Goal: Task Accomplishment & Management: Use online tool/utility

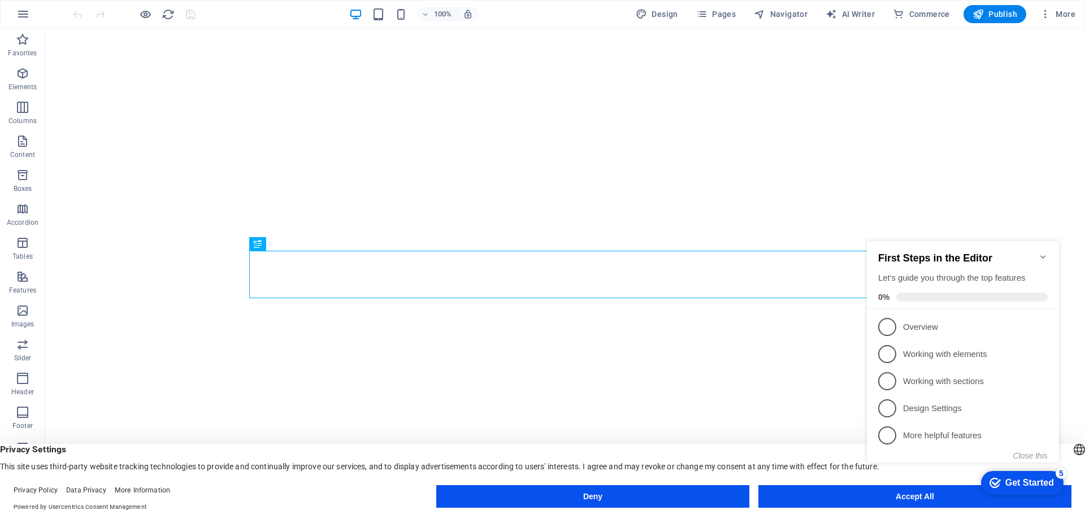
click div "checkmark Get Started 5 First Steps in the Editor Let's guide you through the t…"
click at [897, 505] on button "Accept All" at bounding box center [914, 496] width 313 height 23
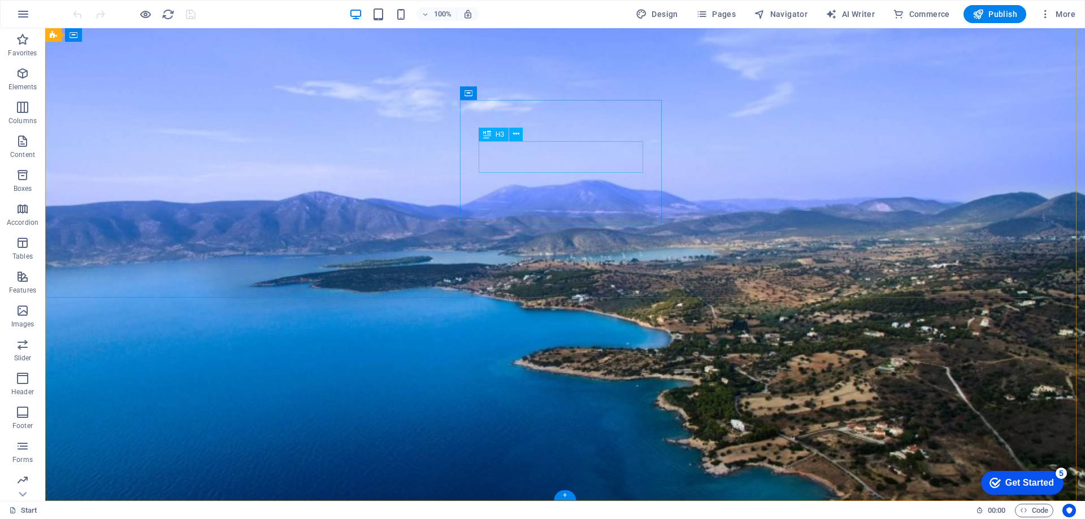
scroll to position [4922, 0]
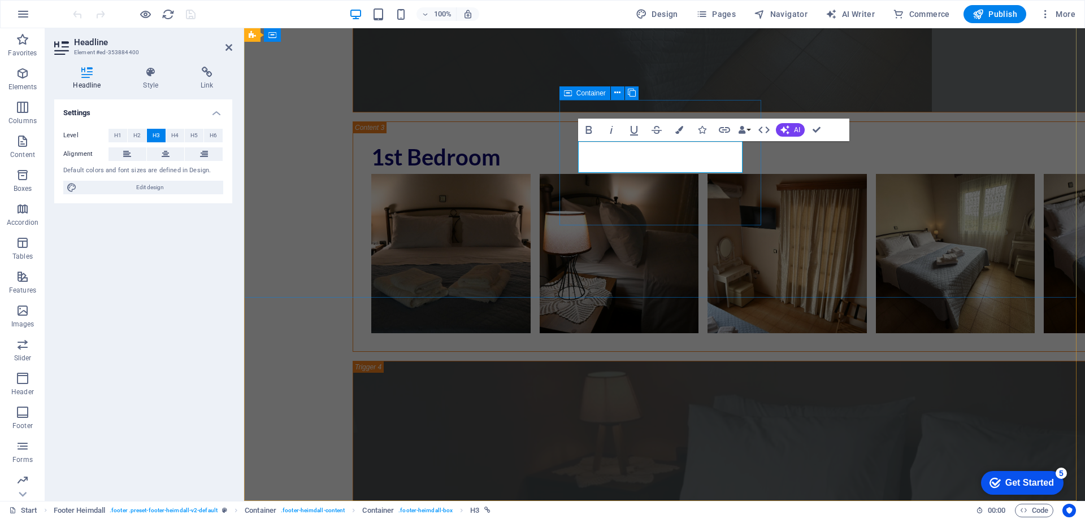
scroll to position [4678, 0]
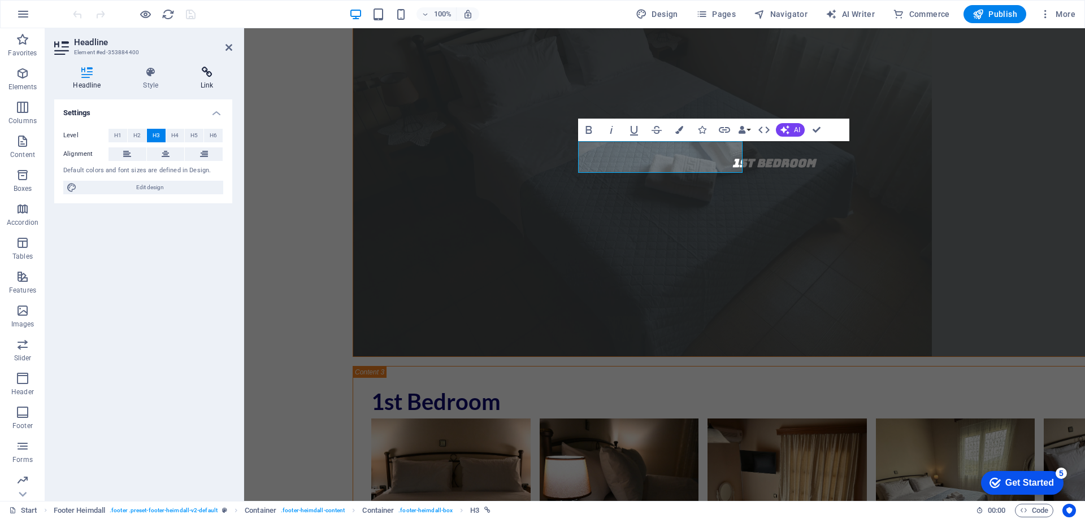
click at [220, 75] on icon at bounding box center [207, 72] width 50 height 11
drag, startPoint x: 171, startPoint y: 169, endPoint x: 138, endPoint y: 176, distance: 33.4
click at [138, 176] on div "None Page External Element Next element Phone Email Page Start POI Subpage Lega…" at bounding box center [143, 161] width 160 height 64
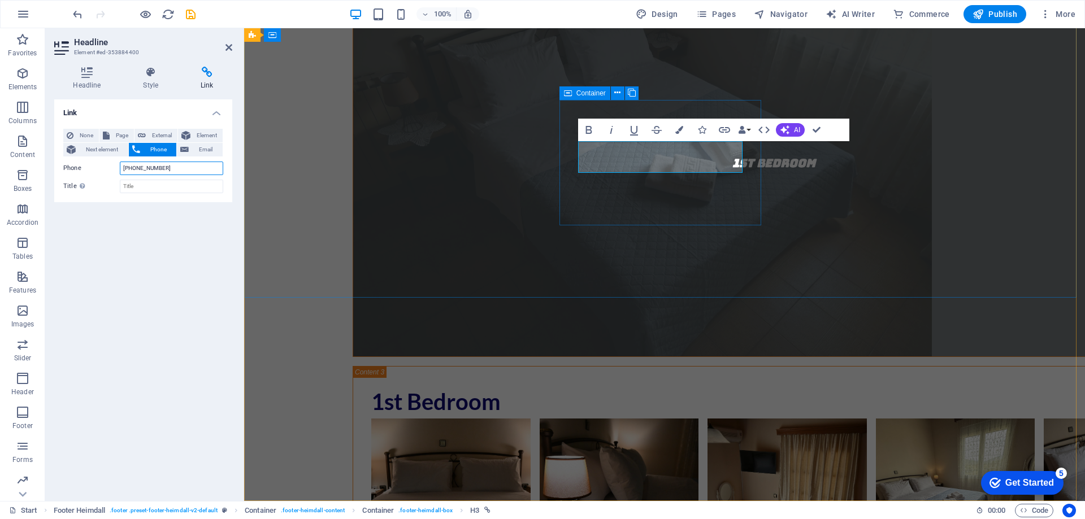
type input "+306942668731"
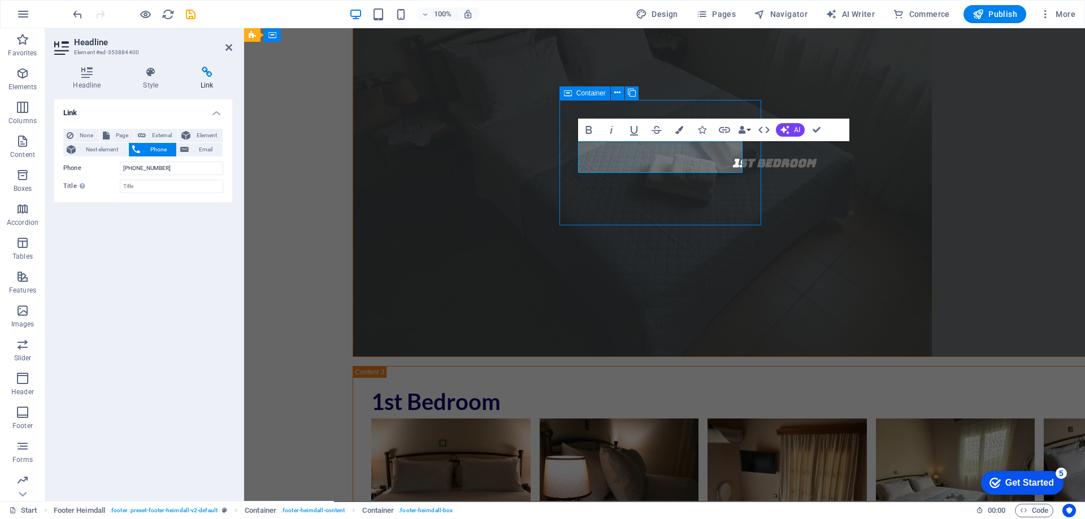
scroll to position [4922, 0]
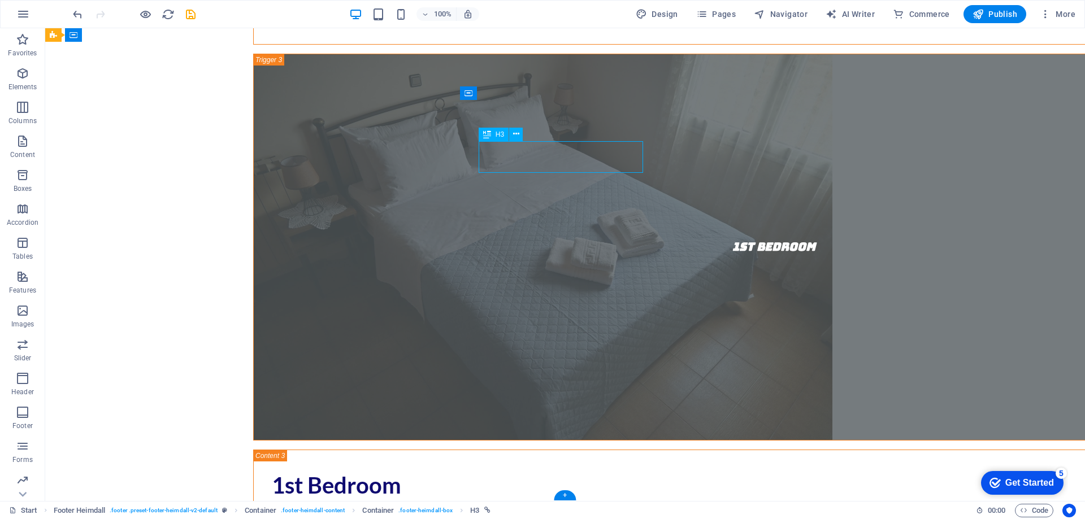
scroll to position [4678, 0]
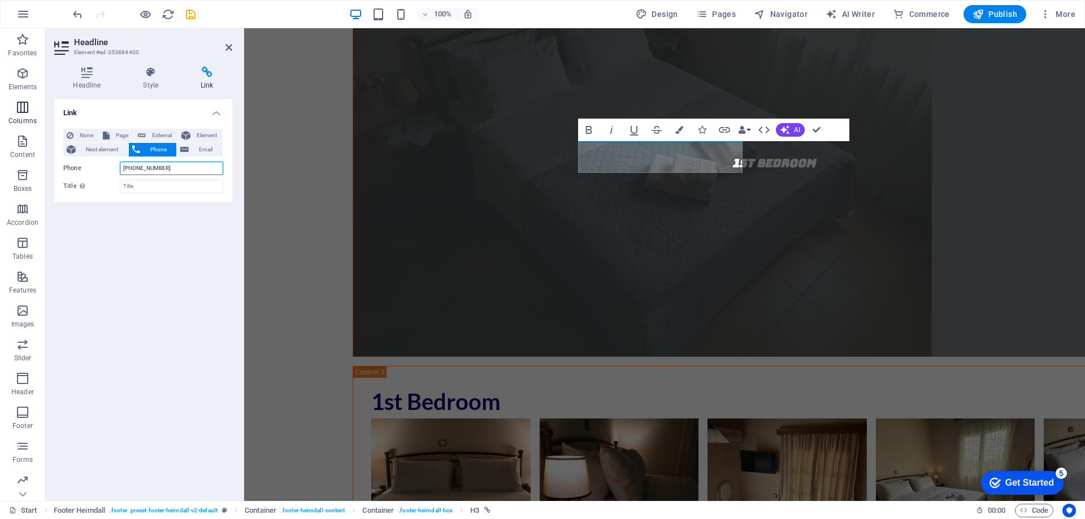
drag, startPoint x: 180, startPoint y: 168, endPoint x: 8, endPoint y: 127, distance: 176.2
click at [10, 127] on section "Favorites Elements Columns Content Boxes Accordion Tables Features Images Slide…" at bounding box center [542, 264] width 1085 height 473
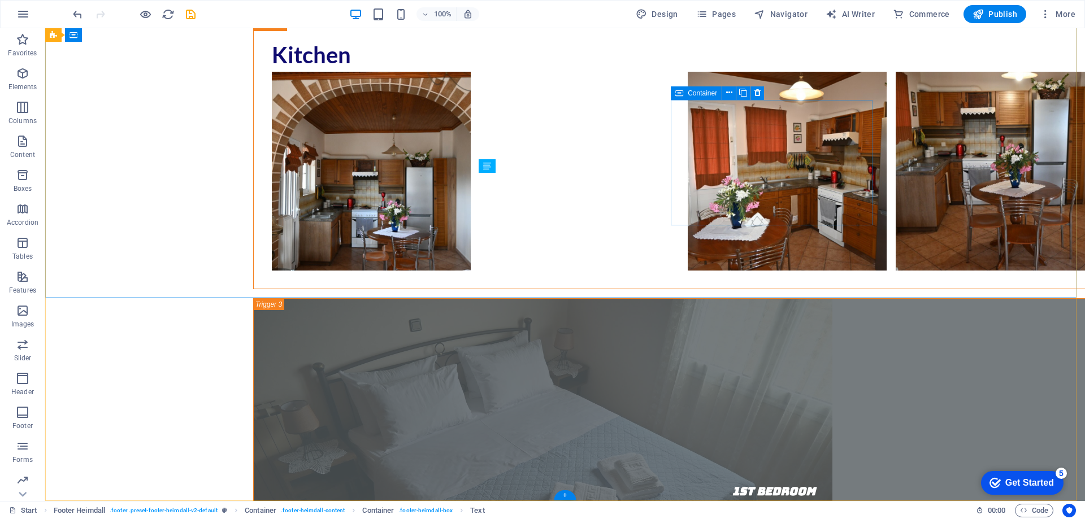
scroll to position [4922, 0]
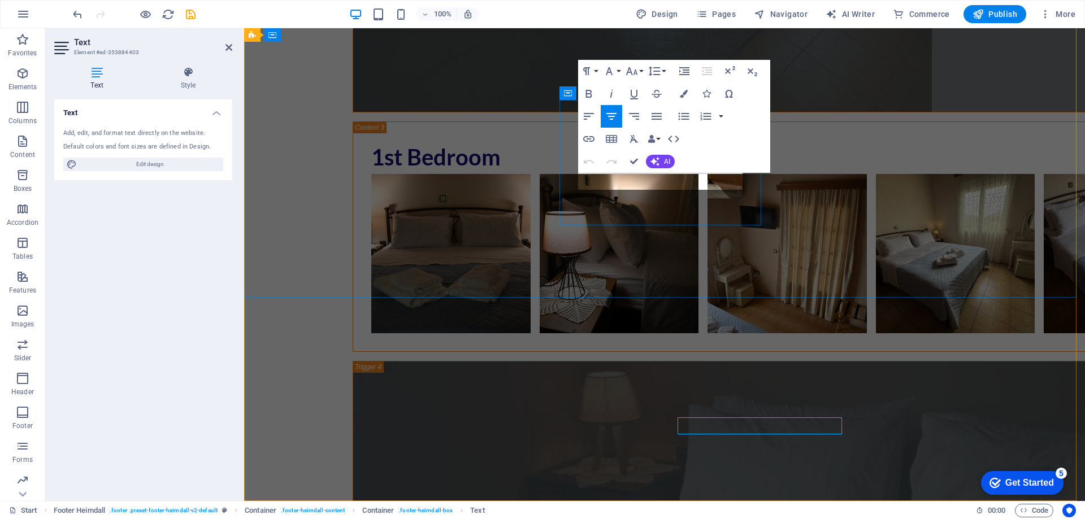
scroll to position [4678, 0]
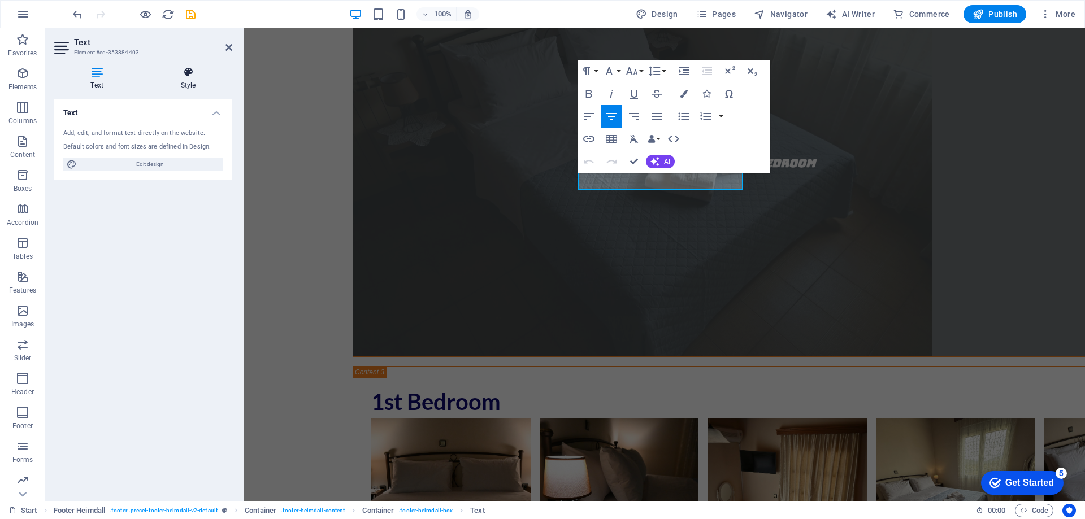
click at [186, 76] on icon at bounding box center [188, 72] width 88 height 11
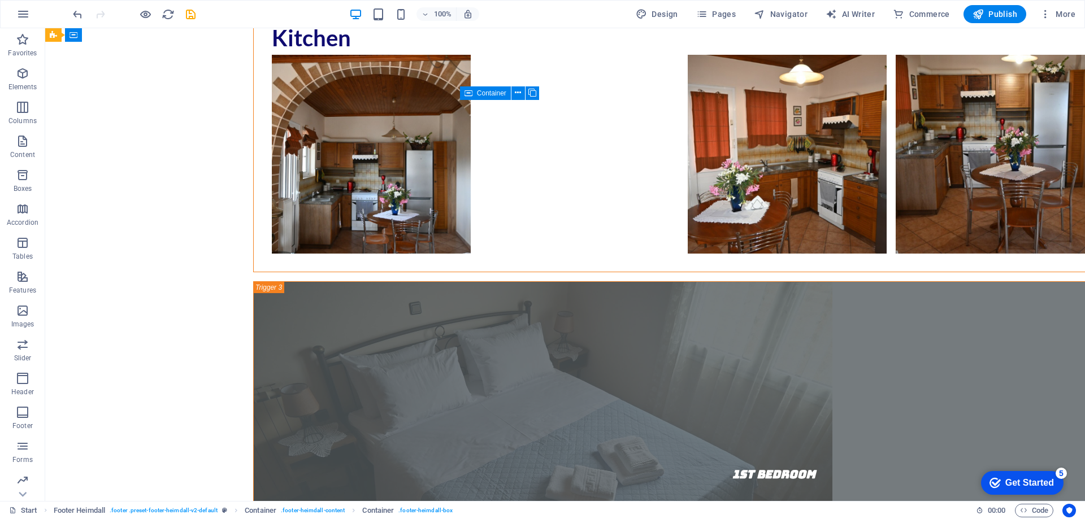
scroll to position [4922, 0]
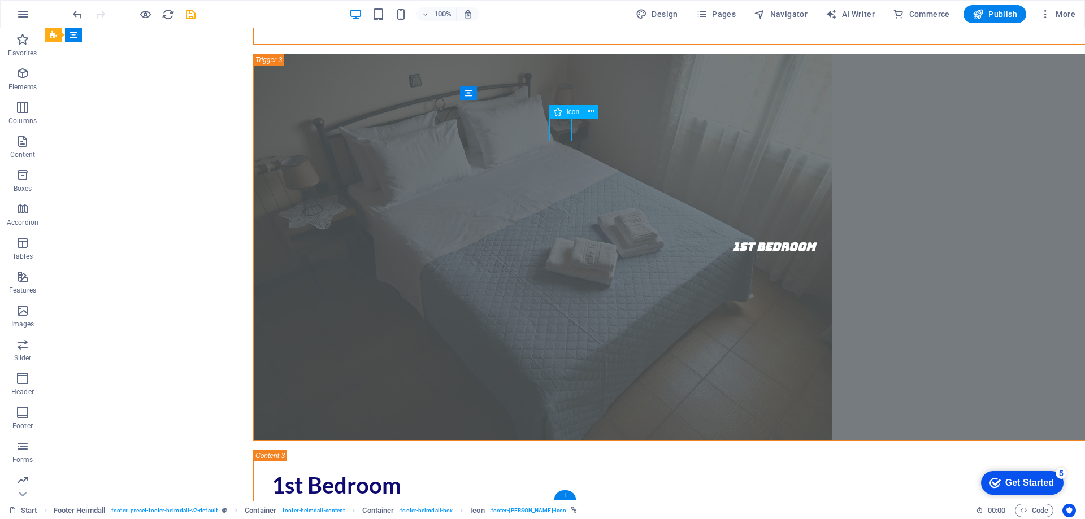
select select "xMidYMid"
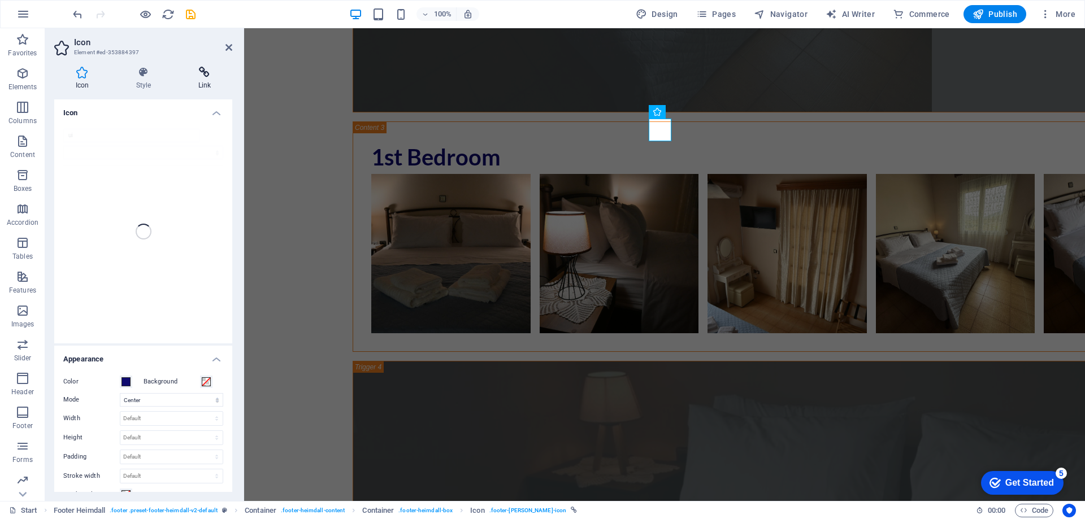
scroll to position [4678, 0]
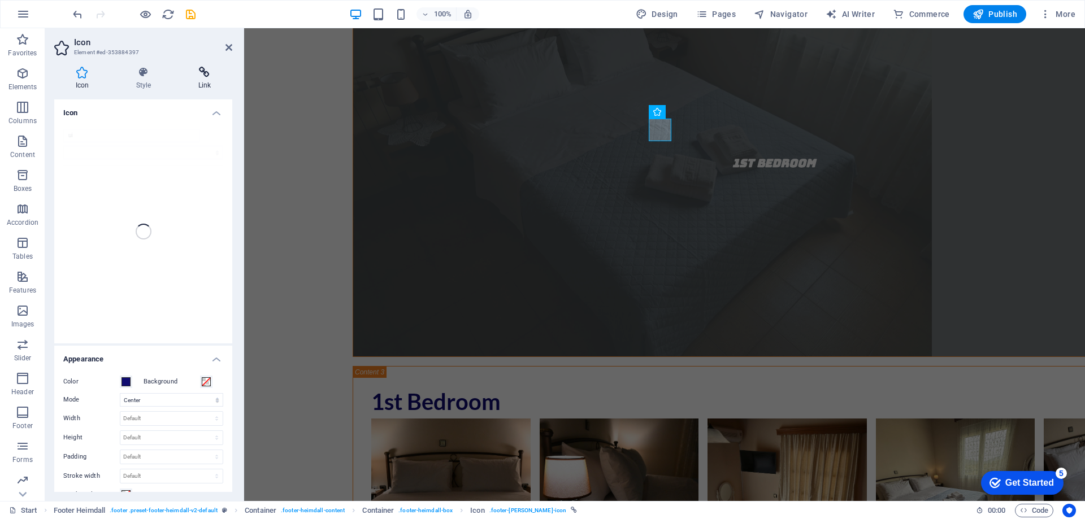
click at [198, 80] on h4 "Link" at bounding box center [204, 79] width 55 height 24
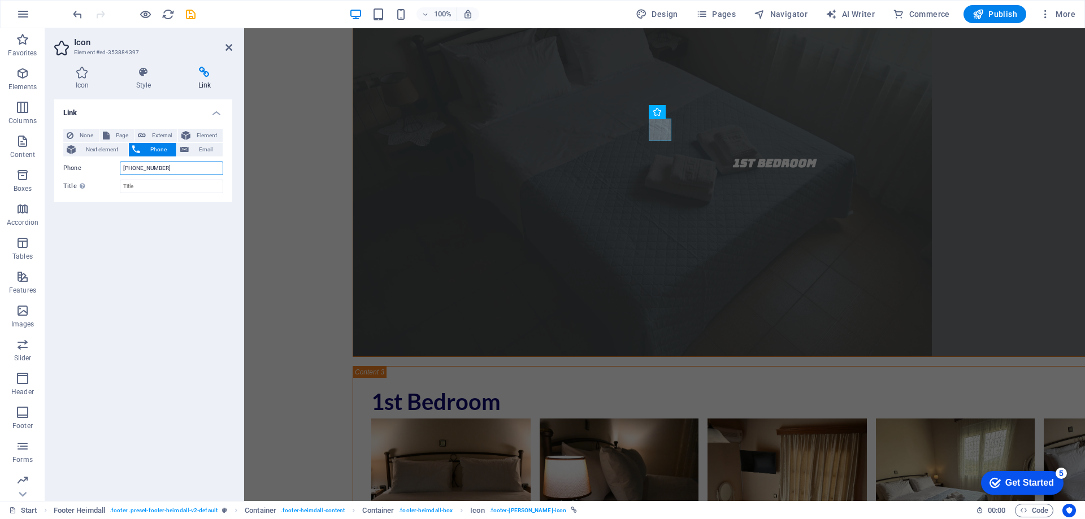
drag, startPoint x: 177, startPoint y: 169, endPoint x: 65, endPoint y: 164, distance: 112.5
click at [65, 164] on div "Phone +306977606638" at bounding box center [143, 169] width 160 height 14
paste input "42668731"
type input "+306942668731"
click at [227, 47] on icon at bounding box center [228, 47] width 7 height 9
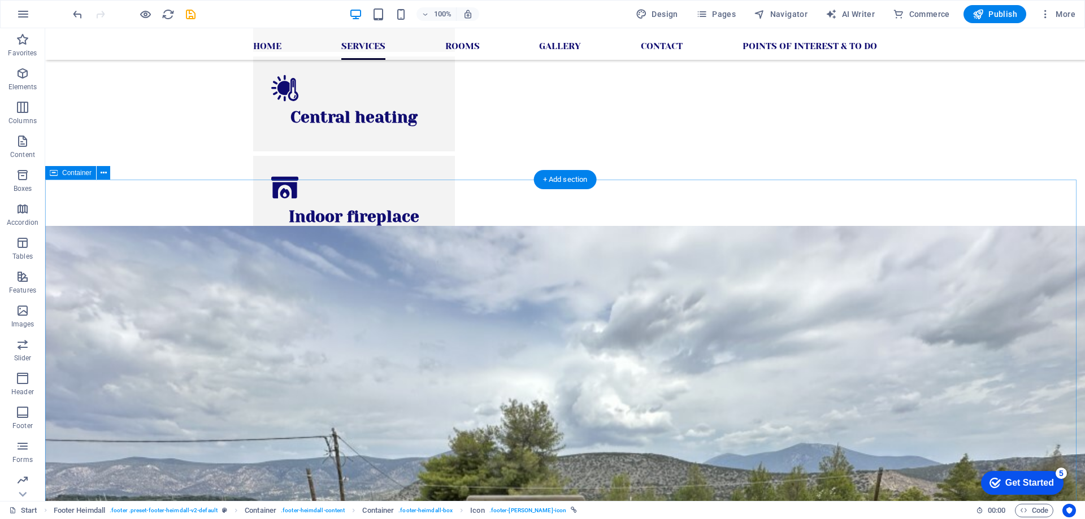
scroll to position [0, 0]
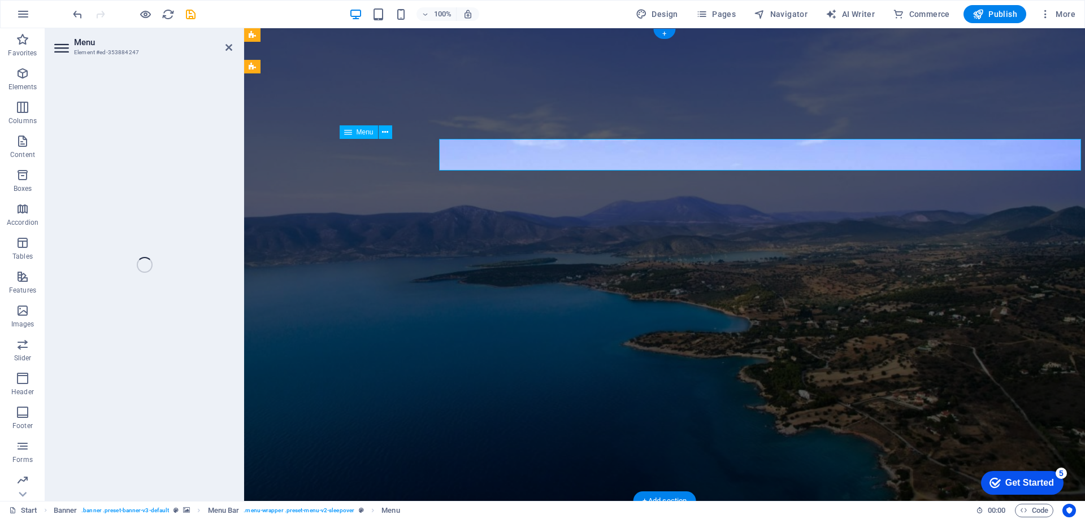
select select
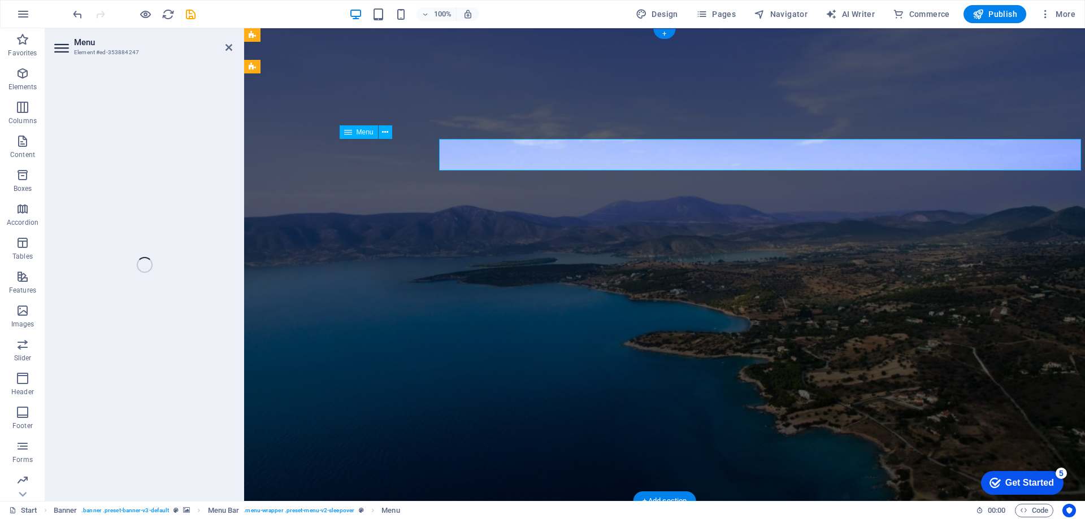
select select "1"
select select
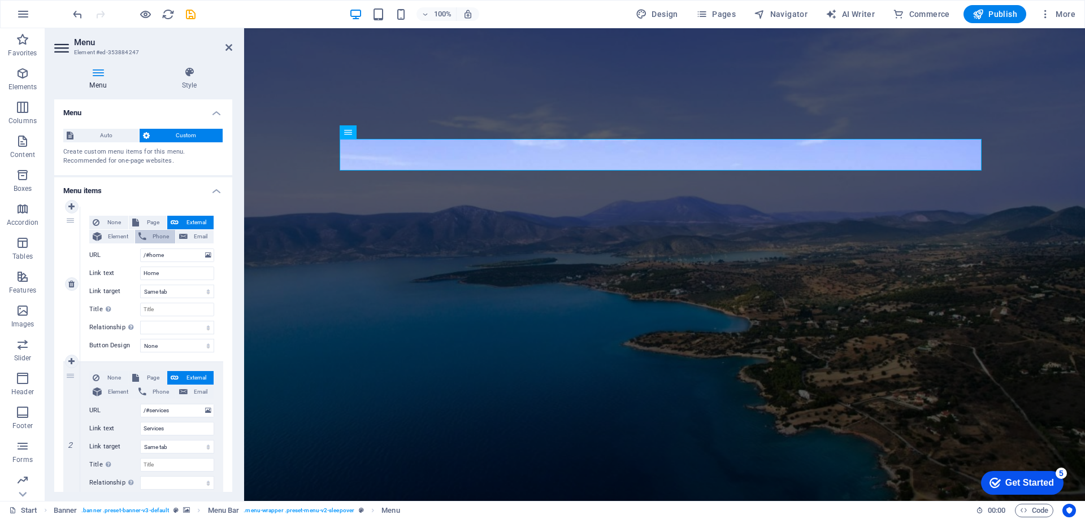
click at [160, 238] on span "Phone" at bounding box center [161, 237] width 22 height 14
select select
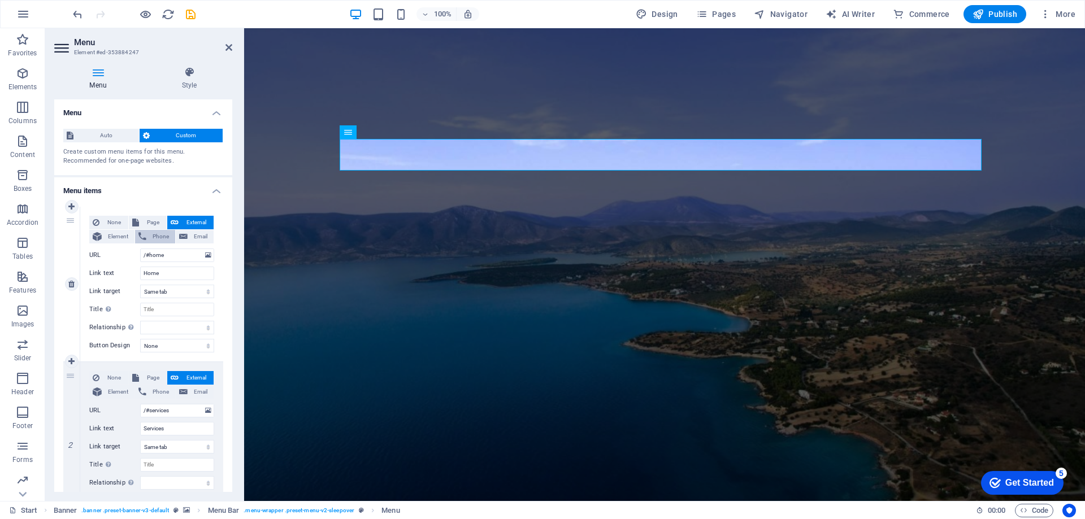
select select
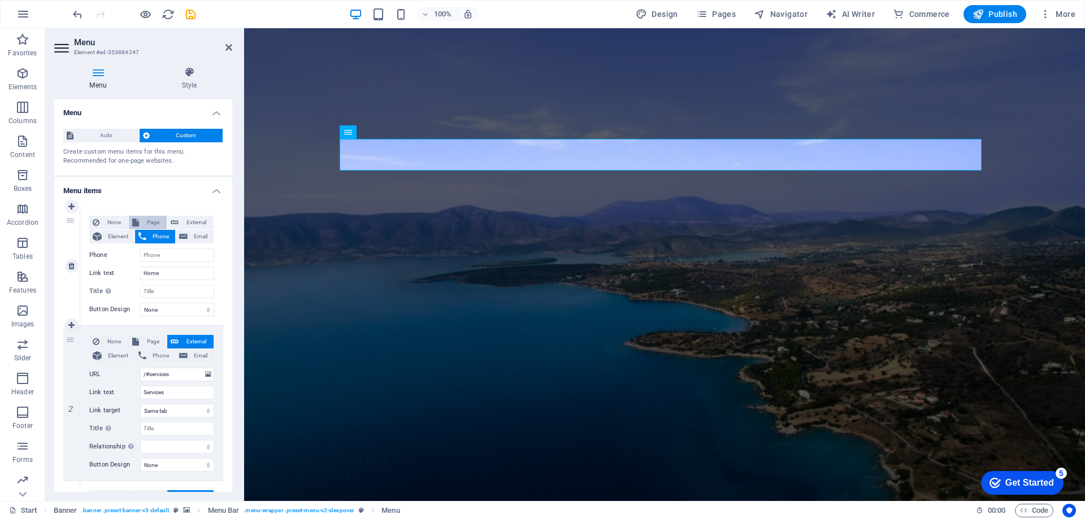
click at [158, 225] on span "Page" at bounding box center [152, 223] width 21 height 14
select select
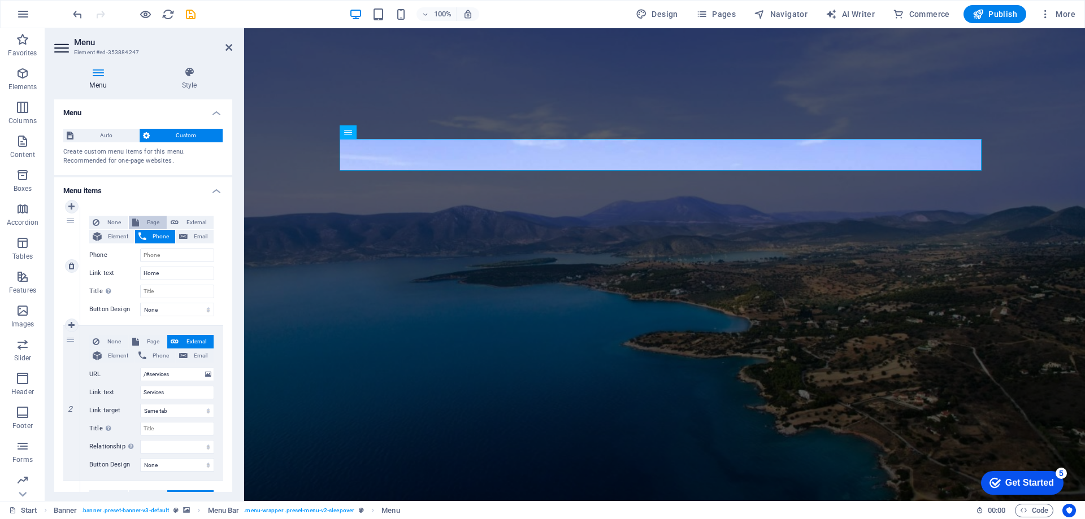
select select
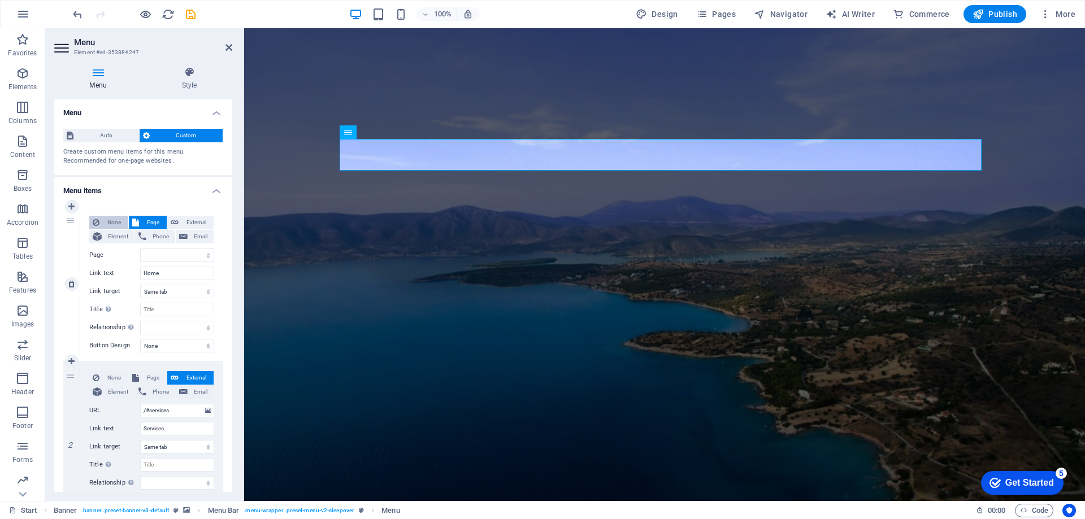
click at [121, 224] on span "None" at bounding box center [114, 223] width 22 height 14
select select
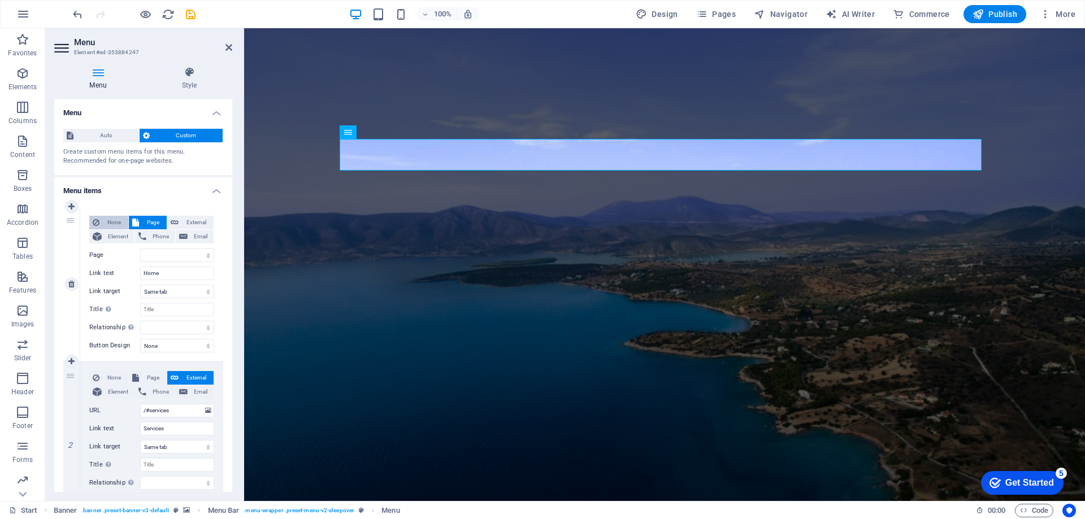
select select
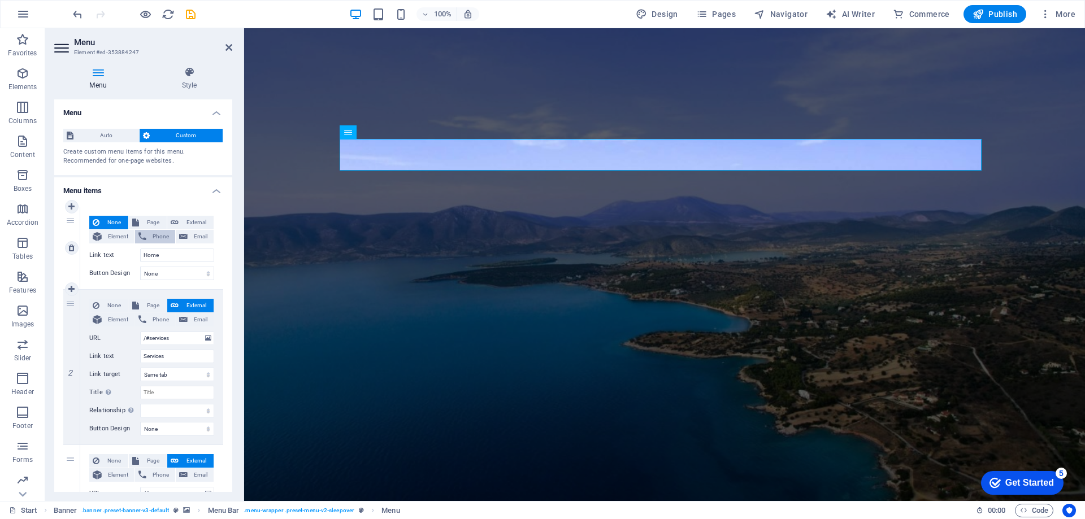
click at [162, 240] on span "Phone" at bounding box center [161, 237] width 22 height 14
select select
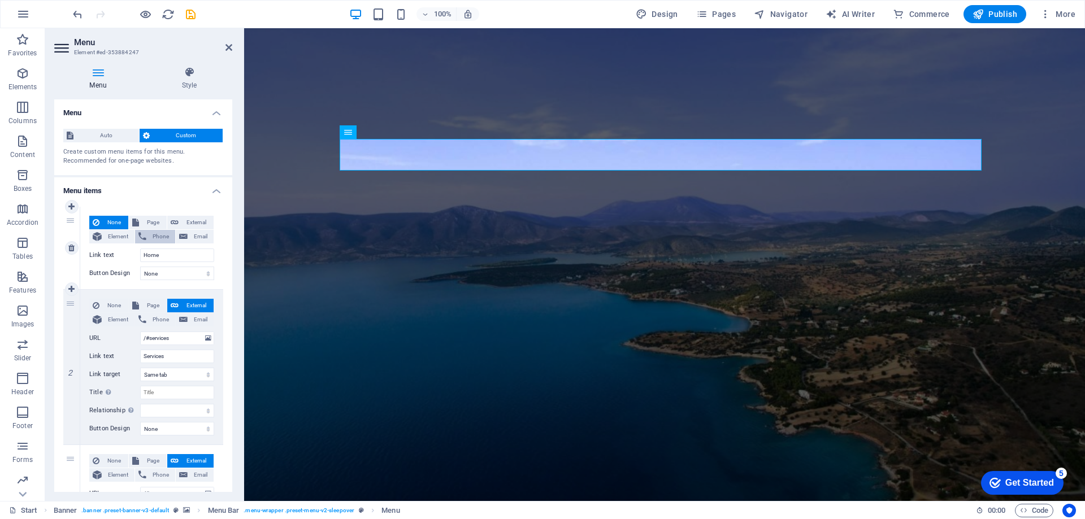
select select
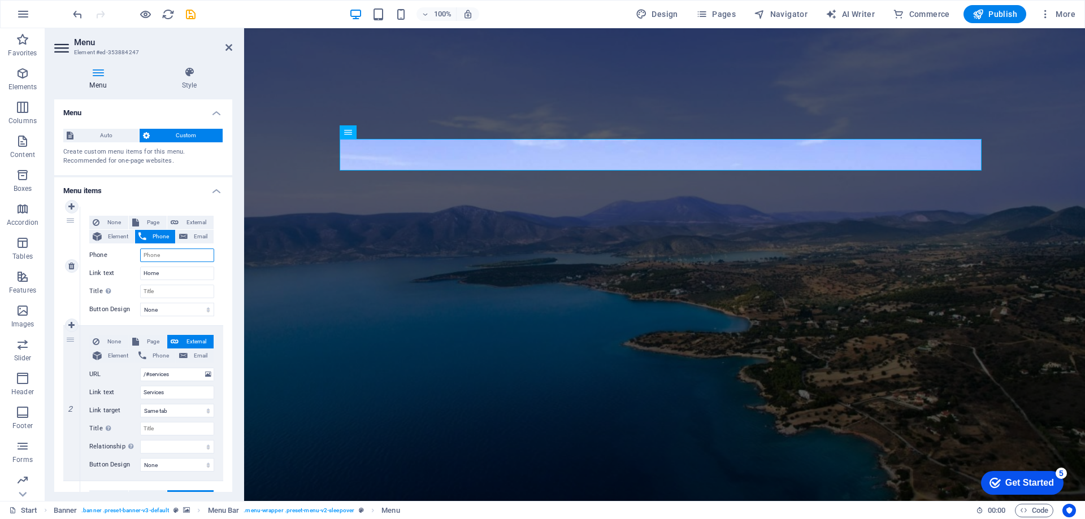
paste input "+306942668731"
type input "+306942668731"
select select
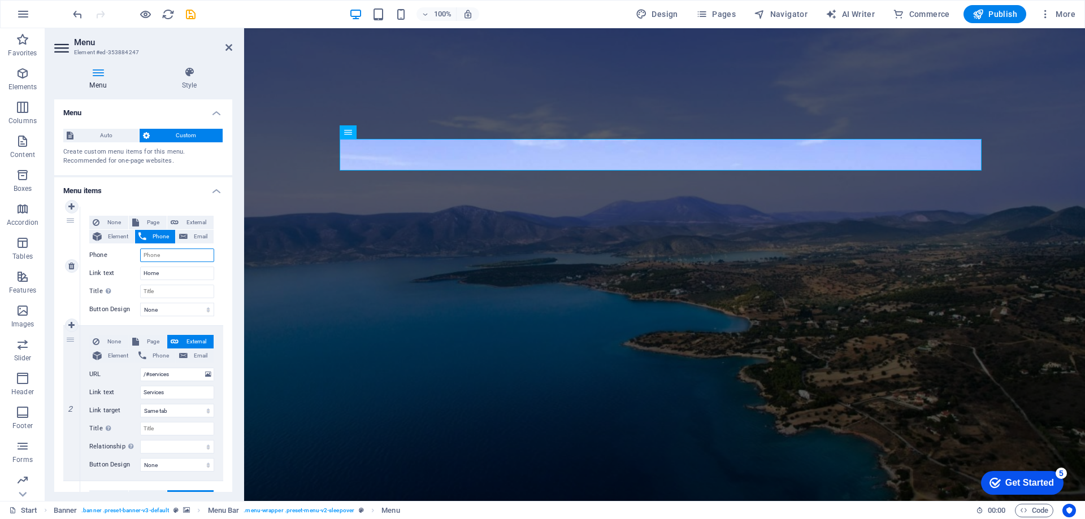
select select
type input "+306942668731"
click at [176, 271] on input "Home" at bounding box center [177, 274] width 74 height 14
select select
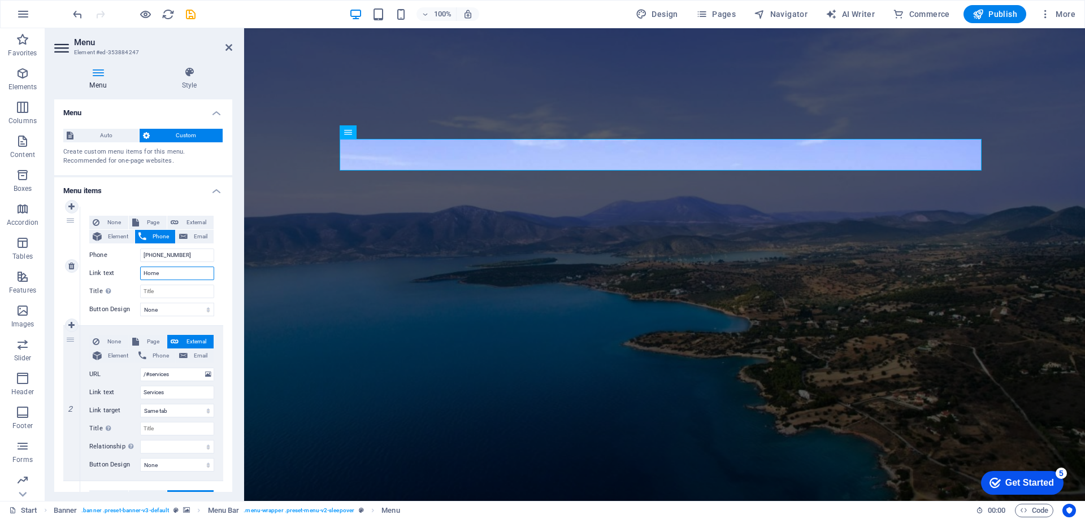
select select
click at [180, 296] on input "Title Additional link description, should not be the same as the link text. The…" at bounding box center [177, 292] width 74 height 14
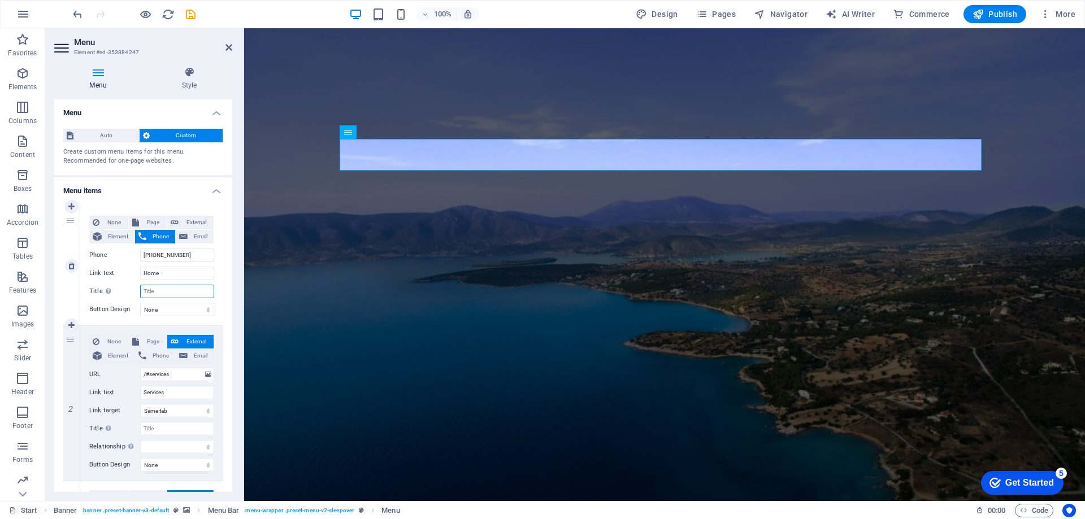
select select
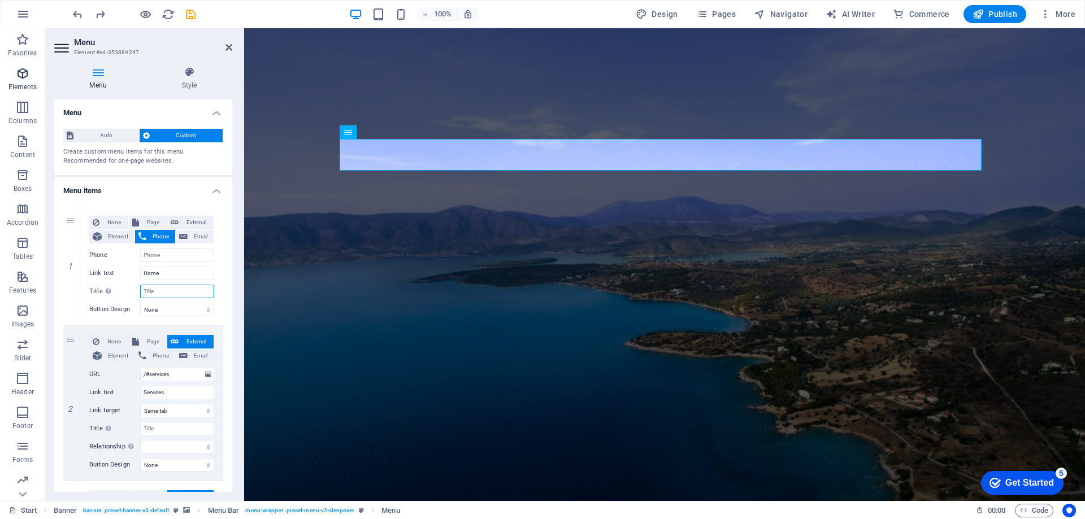
select select
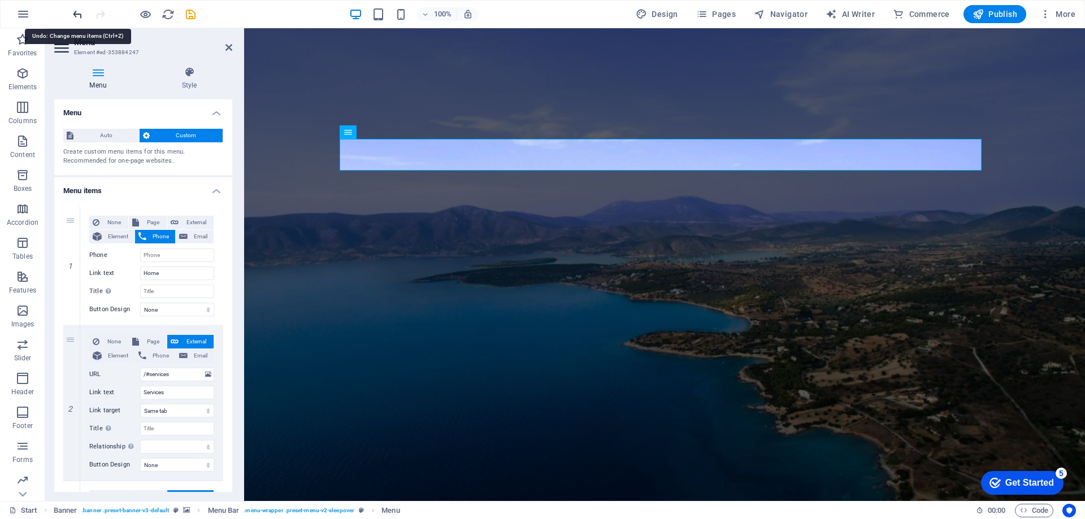
click at [76, 19] on icon "undo" at bounding box center [77, 14] width 13 height 13
select select
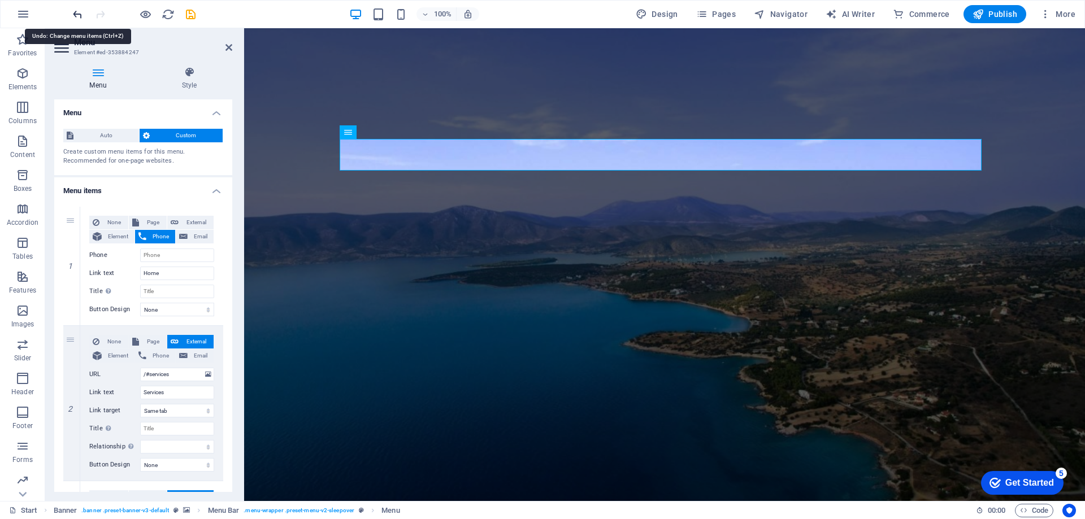
select select
click at [108, 14] on div at bounding box center [134, 14] width 127 height 18
click at [99, 16] on icon "redo" at bounding box center [100, 14] width 13 height 13
select select
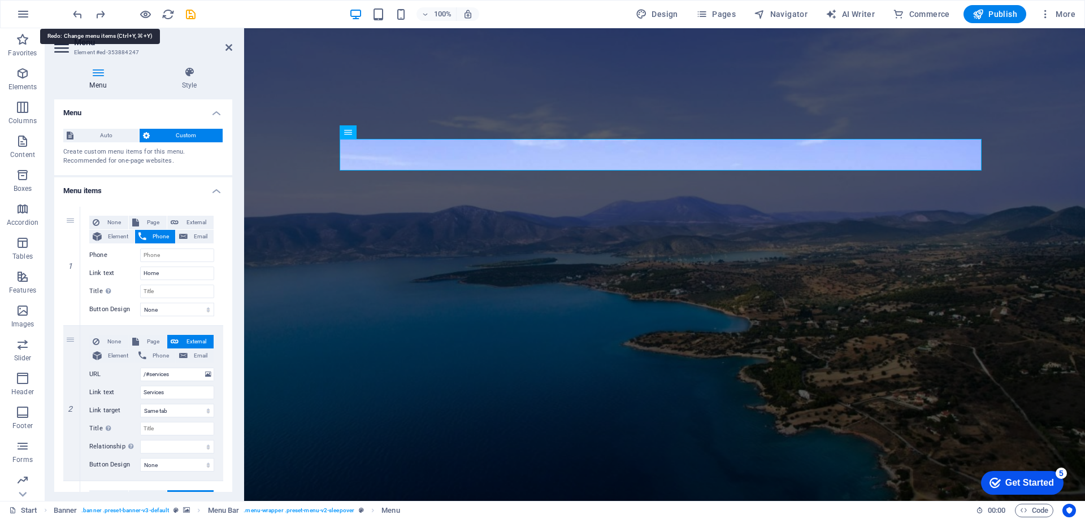
select select
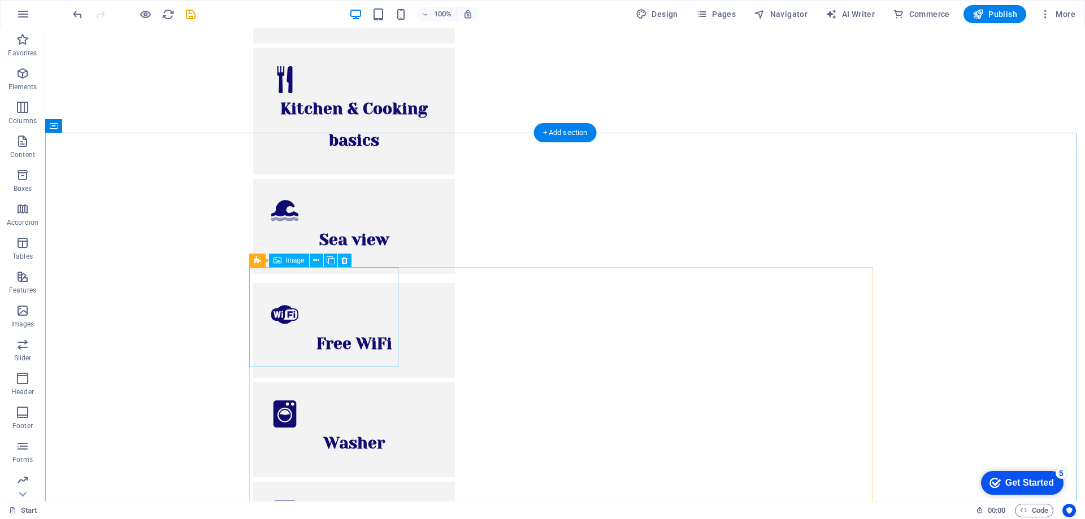
scroll to position [1525, 0]
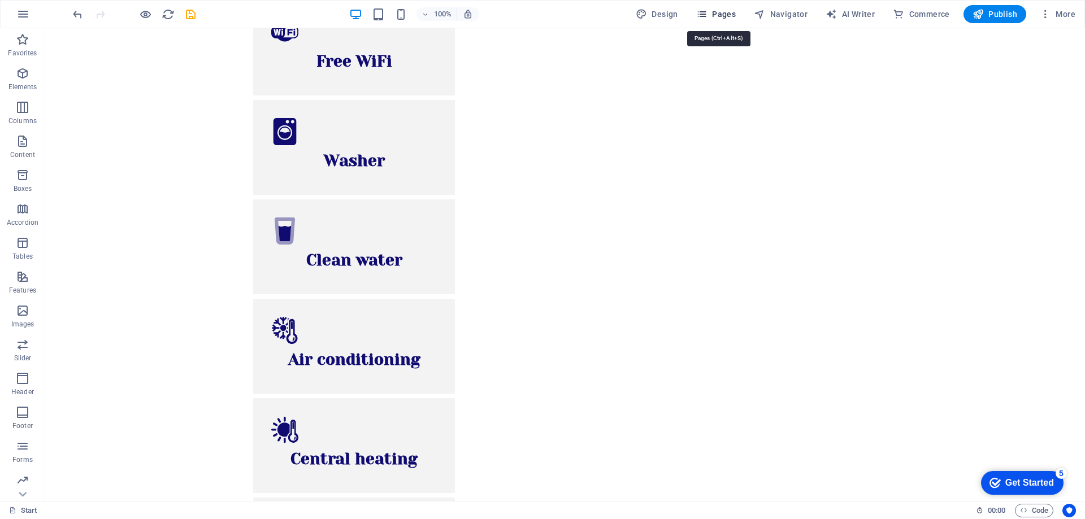
click at [724, 14] on span "Pages" at bounding box center [716, 13] width 40 height 11
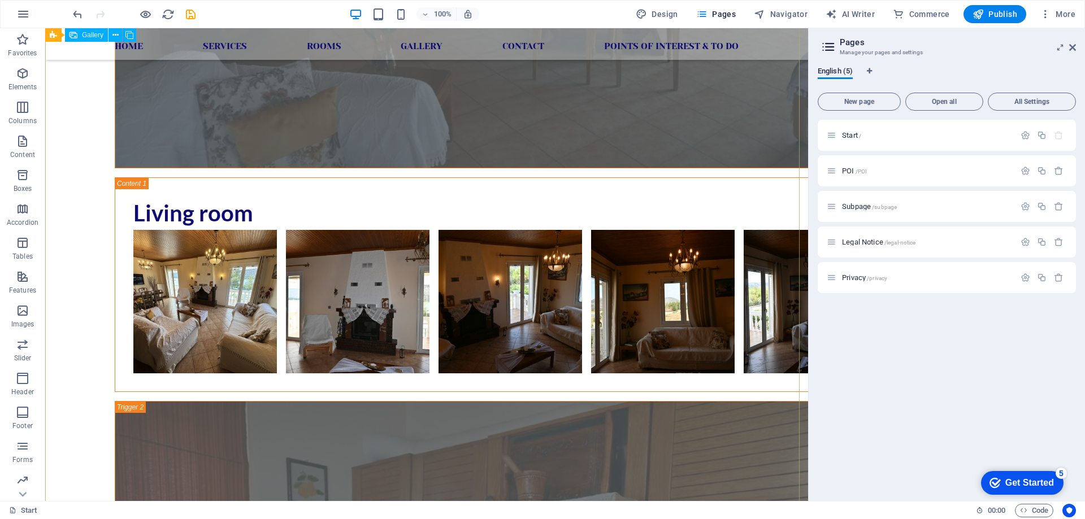
scroll to position [3311, 0]
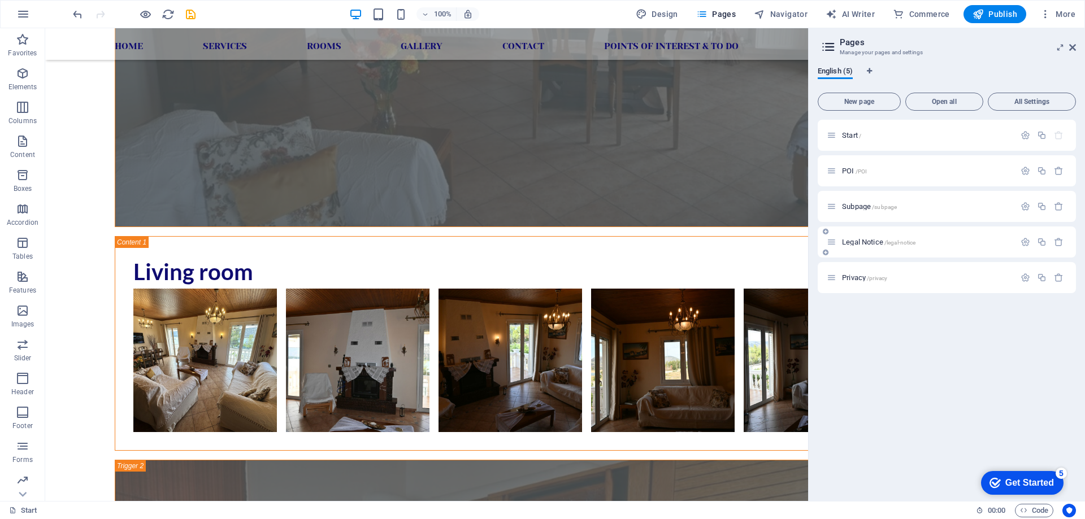
click at [943, 237] on div "Legal Notice /legal-notice" at bounding box center [921, 242] width 188 height 13
click at [942, 286] on div "Privacy /privacy" at bounding box center [946, 277] width 258 height 31
click at [833, 278] on icon at bounding box center [832, 278] width 10 height 10
click at [885, 133] on p "Start /" at bounding box center [926, 135] width 169 height 7
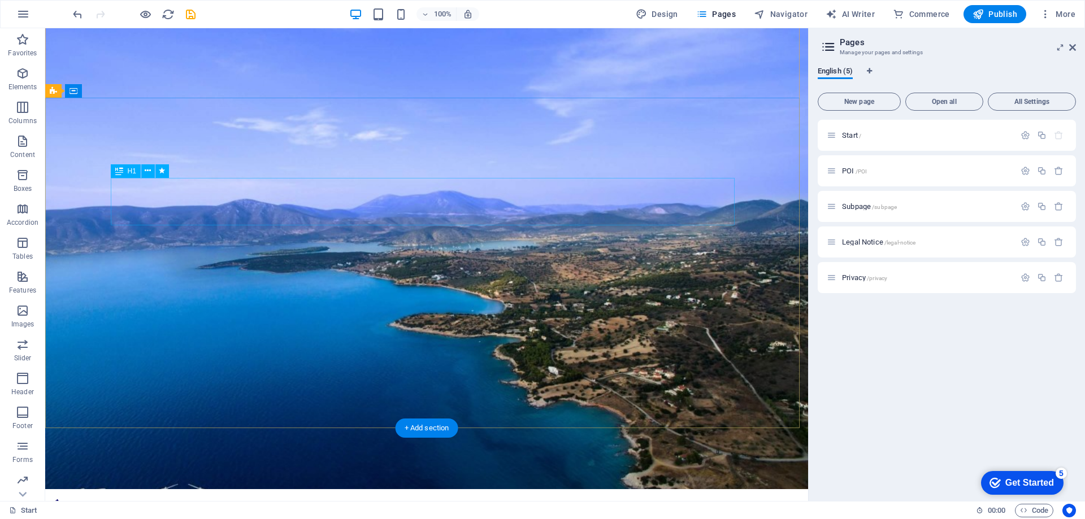
scroll to position [0, 0]
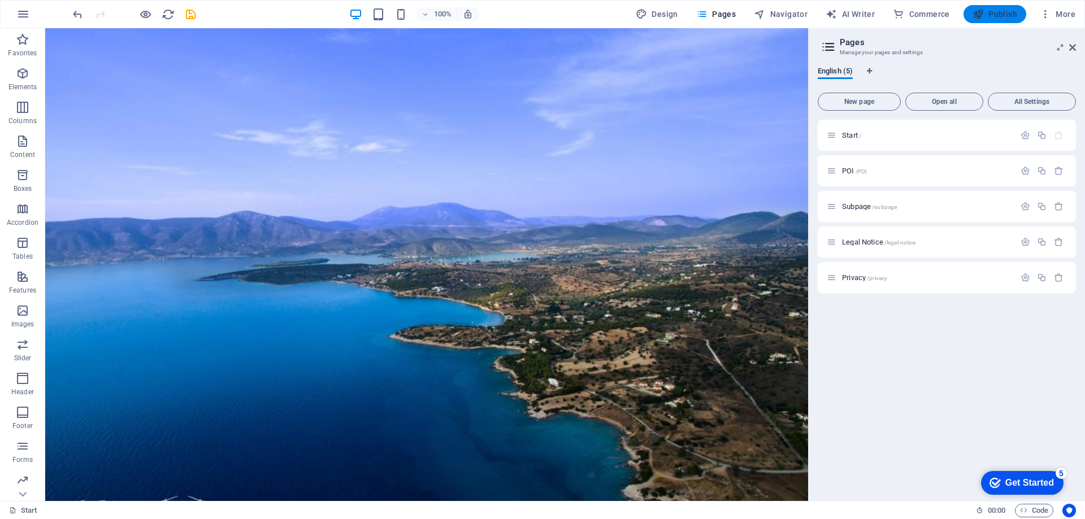
click at [986, 18] on span "Publish" at bounding box center [994, 13] width 45 height 11
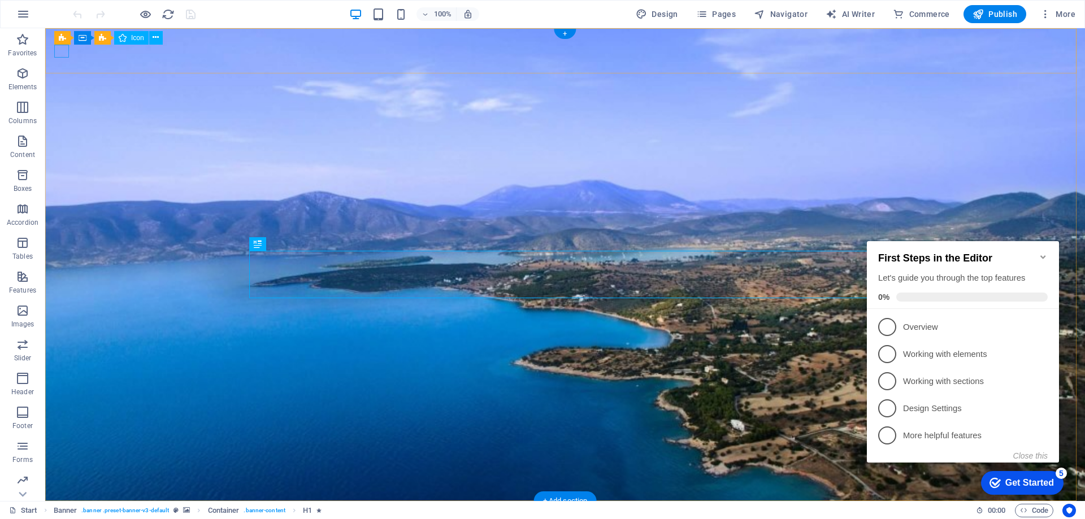
click at [63, 510] on figure at bounding box center [560, 516] width 1012 height 13
select select "xMidYMid"
select select "px"
